Goal: Communication & Community: Participate in discussion

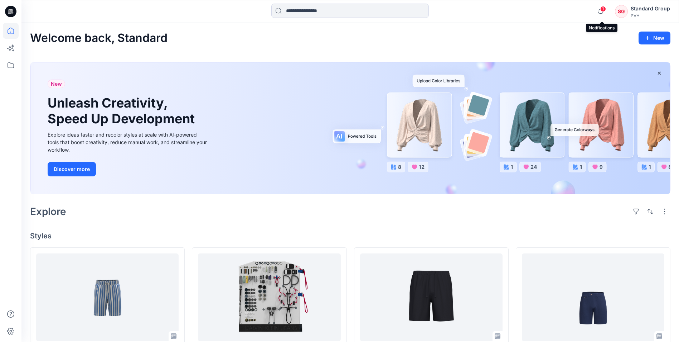
click at [605, 8] on span "1" at bounding box center [603, 9] width 6 height 6
click at [440, 37] on div "Welcome back, Standard New" at bounding box center [350, 38] width 641 height 13
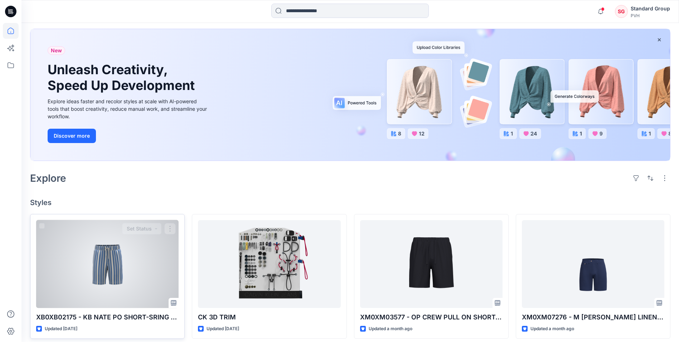
scroll to position [72, 0]
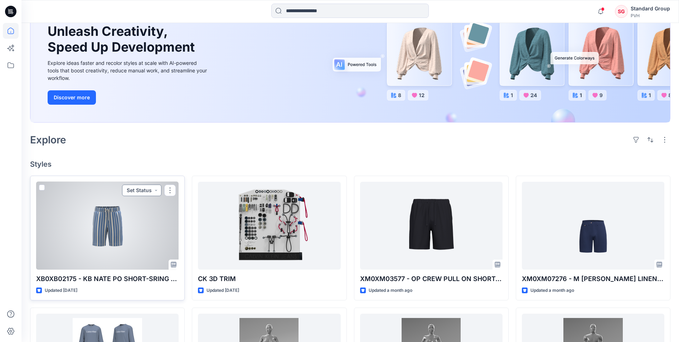
click at [158, 190] on button "Set Status" at bounding box center [141, 189] width 39 height 11
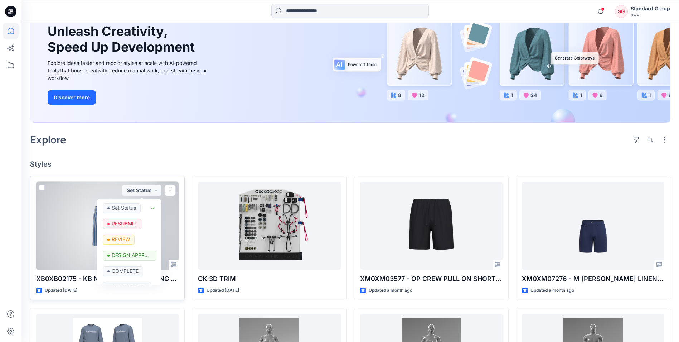
click at [171, 216] on div at bounding box center [107, 226] width 143 height 88
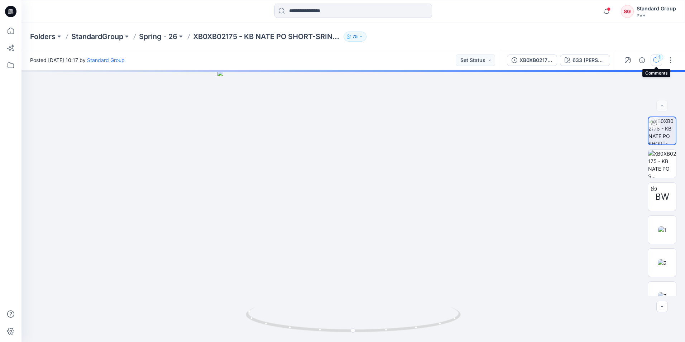
click at [656, 60] on icon "button" at bounding box center [656, 60] width 6 height 6
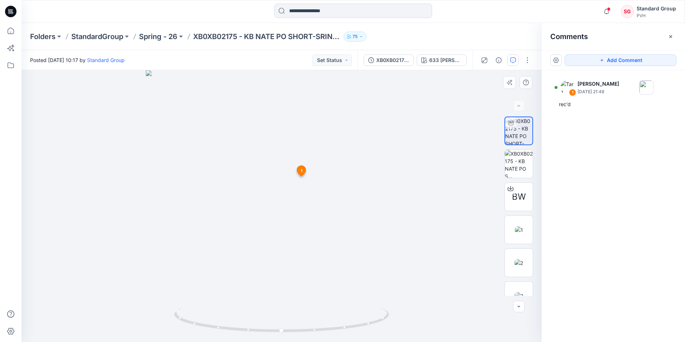
click at [303, 175] on icon at bounding box center [301, 172] width 12 height 14
click at [571, 165] on div "1 [PERSON_NAME] [DATE] 21:49 rec'd" at bounding box center [612, 192] width 143 height 245
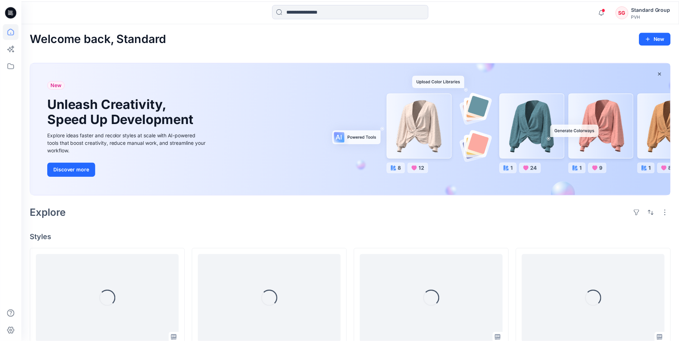
scroll to position [72, 0]
